Goal: Task Accomplishment & Management: Use online tool/utility

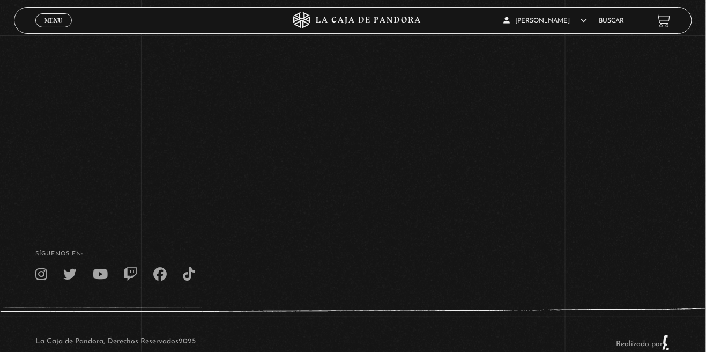
scroll to position [182, 0]
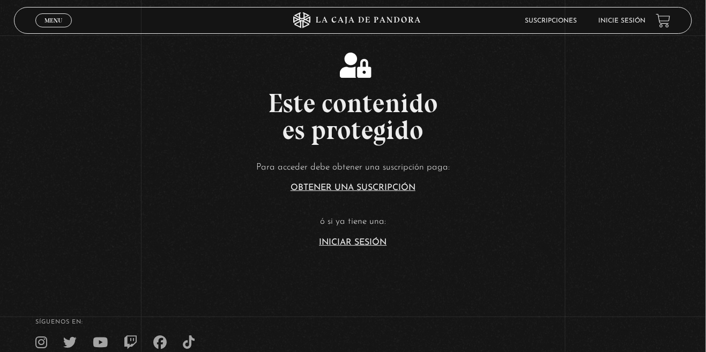
click at [365, 247] on link "Iniciar Sesión" at bounding box center [354, 242] width 68 height 9
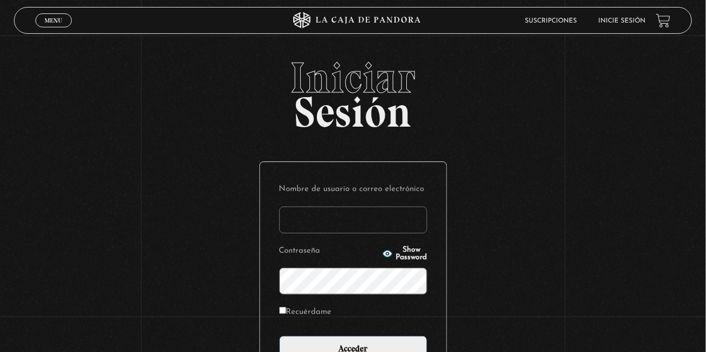
click at [345, 232] on input "Nombre de usuario o correo electrónico" at bounding box center [353, 219] width 148 height 27
type input "allanurena@hotmail.com"
click at [279, 336] on input "Acceder" at bounding box center [353, 349] width 148 height 27
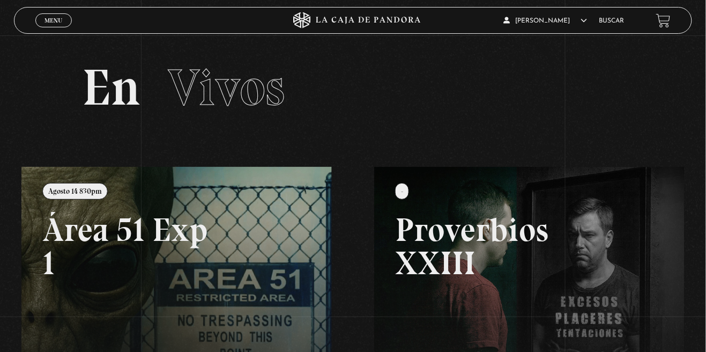
click at [269, 251] on link at bounding box center [374, 343] width 706 height 352
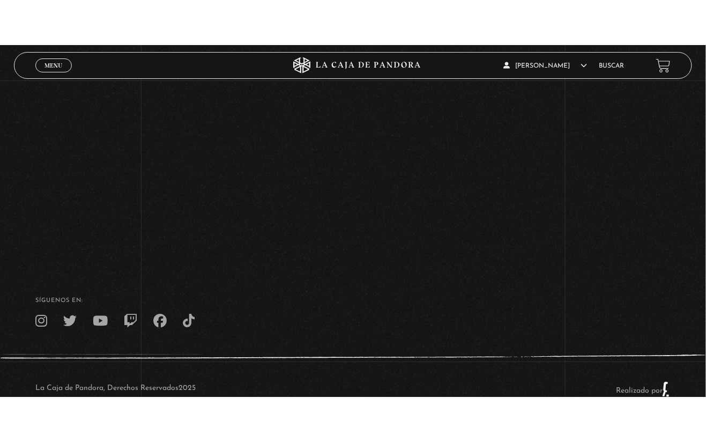
scroll to position [117, 0]
